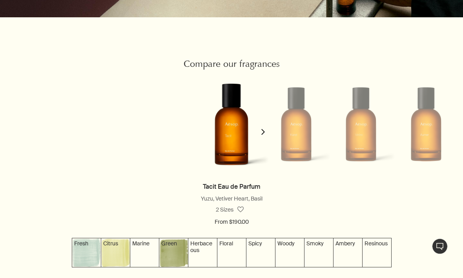
scroll to position [639, 0]
click at [303, 156] on li at bounding box center [296, 124] width 65 height 102
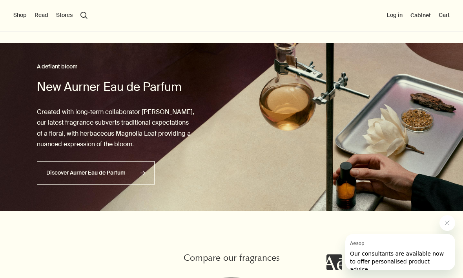
scroll to position [444, 0]
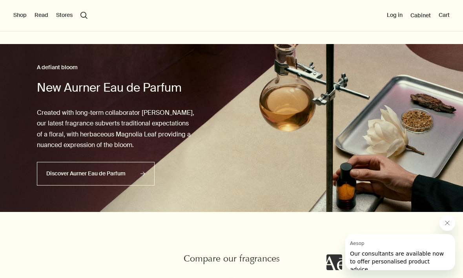
click at [27, 14] on button "Shop" at bounding box center [19, 15] width 13 height 8
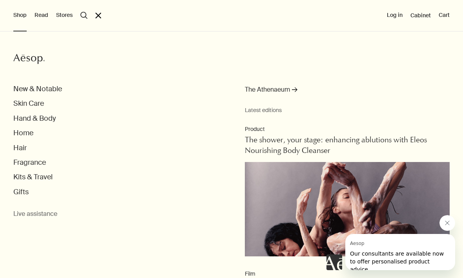
click at [62, 87] on button "New & Notable" at bounding box center [37, 88] width 49 height 9
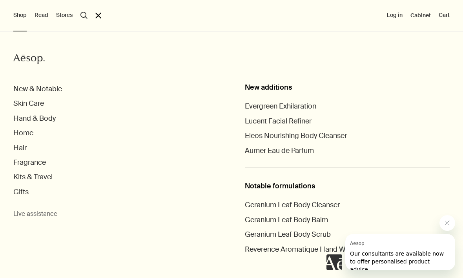
scroll to position [1, 0]
click at [42, 159] on button "Fragrance" at bounding box center [29, 162] width 33 height 9
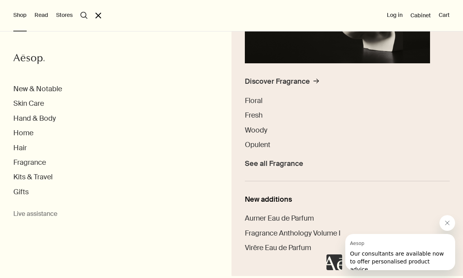
scroll to position [164, 0]
click at [286, 163] on span "See all Fragrance" at bounding box center [274, 163] width 58 height 9
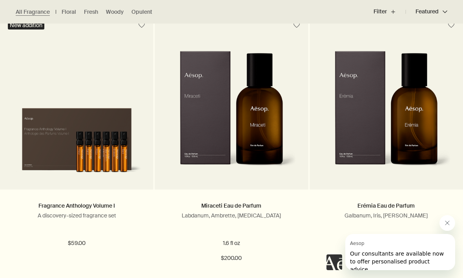
scroll to position [1644, 0]
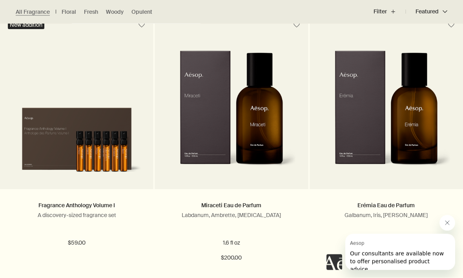
click at [99, 136] on img at bounding box center [77, 138] width 130 height 79
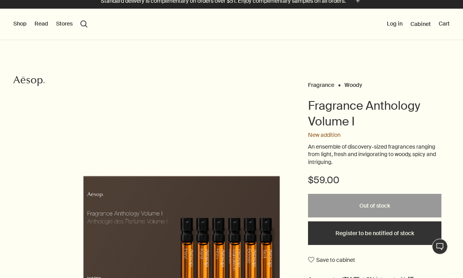
scroll to position [8, 0]
